Goal: Navigation & Orientation: Find specific page/section

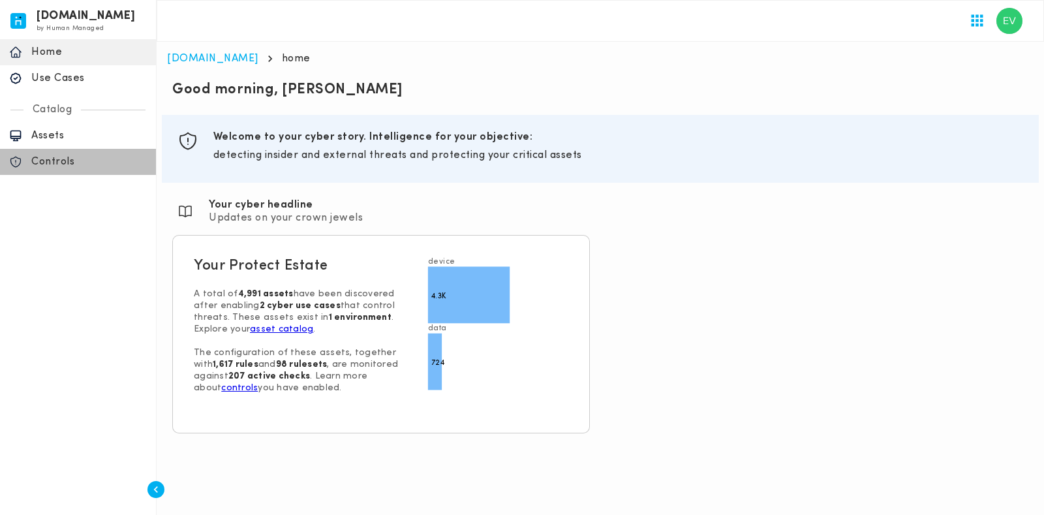
drag, startPoint x: 64, startPoint y: 166, endPoint x: 72, endPoint y: 170, distance: 8.5
click at [67, 171] on div "Controls" at bounding box center [78, 162] width 156 height 26
click at [57, 158] on p "Controls" at bounding box center [88, 161] width 115 height 13
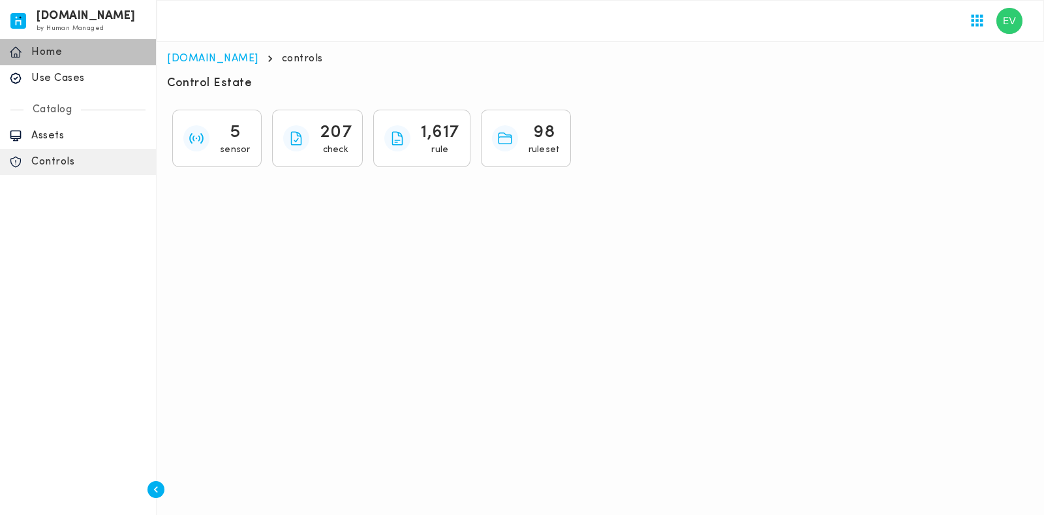
click at [45, 47] on p "Home" at bounding box center [88, 52] width 115 height 13
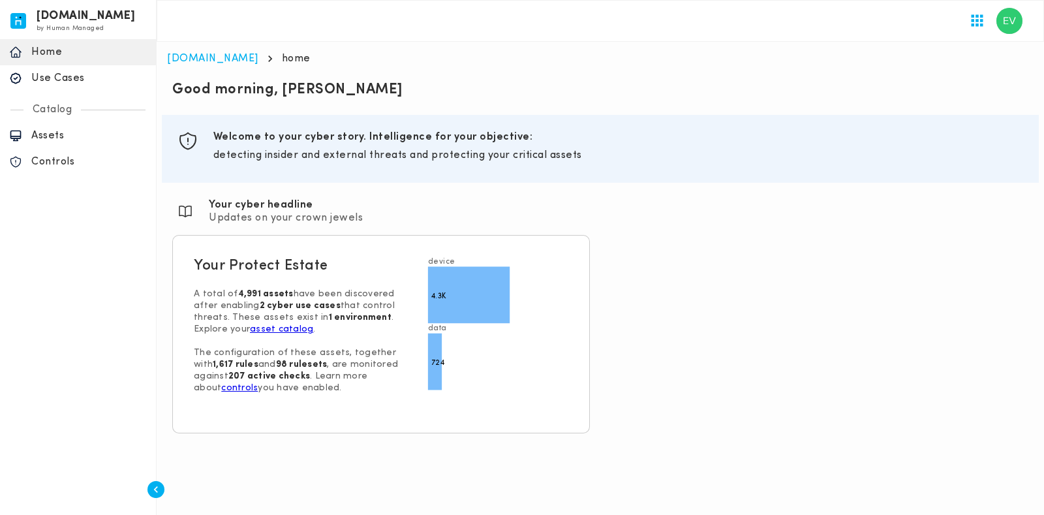
click at [47, 80] on p "Use Cases" at bounding box center [88, 78] width 115 height 13
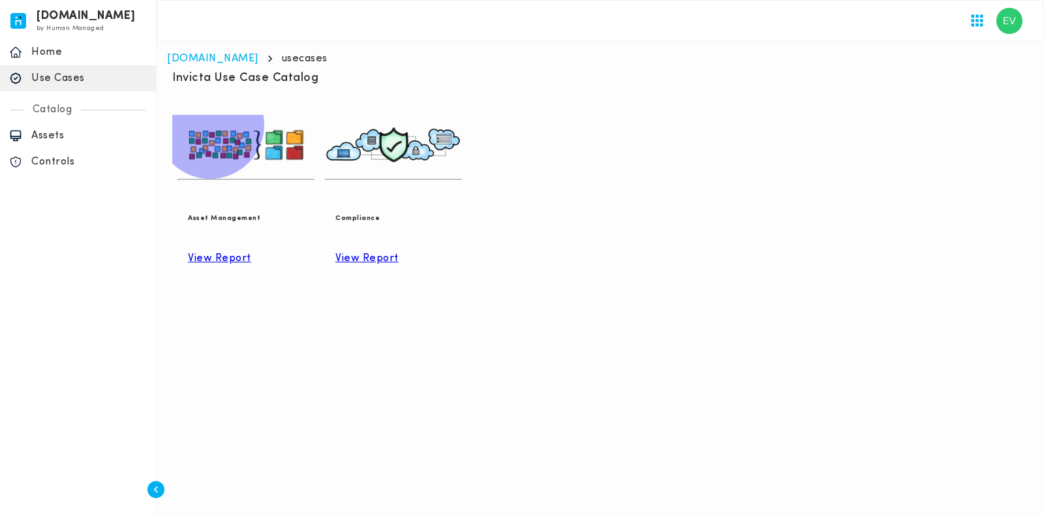
click at [414, 252] on p "View Report" at bounding box center [393, 258] width 116 height 13
